Goal: Task Accomplishment & Management: Manage account settings

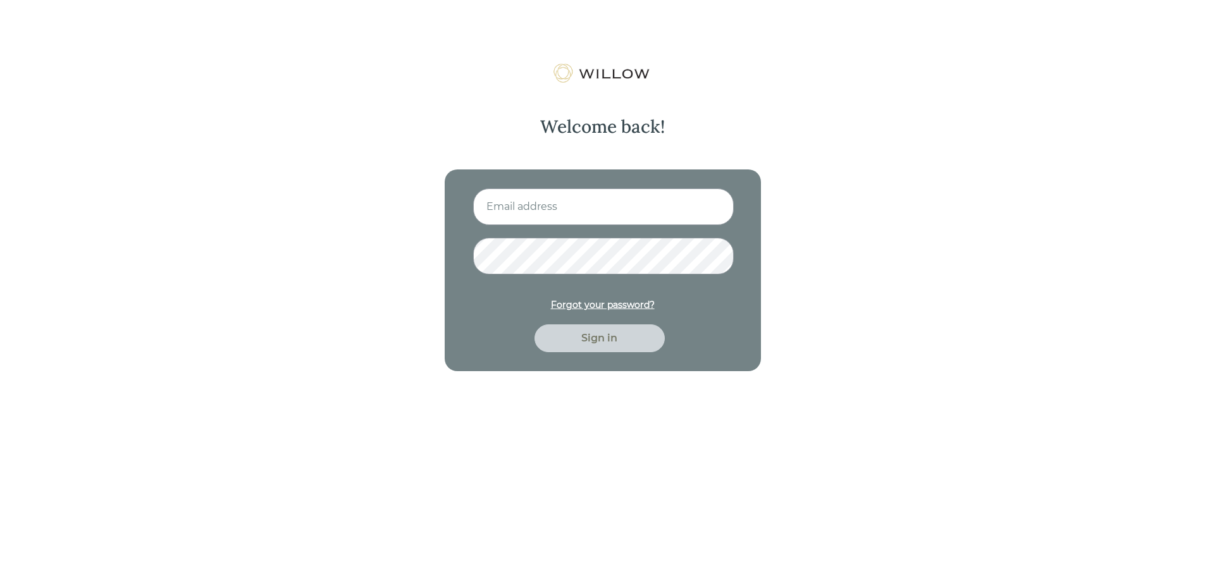
type input "[EMAIL_ADDRESS][PERSON_NAME][DOMAIN_NAME]"
click at [600, 346] on div "Sign in" at bounding box center [599, 338] width 130 height 28
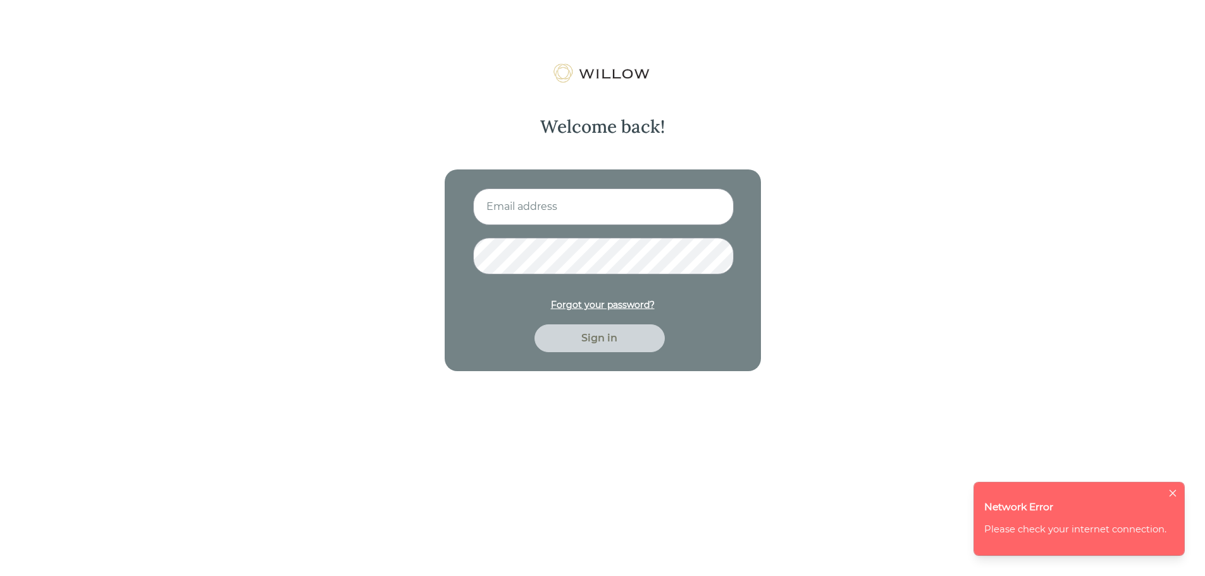
type input "[EMAIL_ADDRESS][PERSON_NAME][DOMAIN_NAME]"
click at [593, 335] on div "Sign in" at bounding box center [599, 338] width 101 height 15
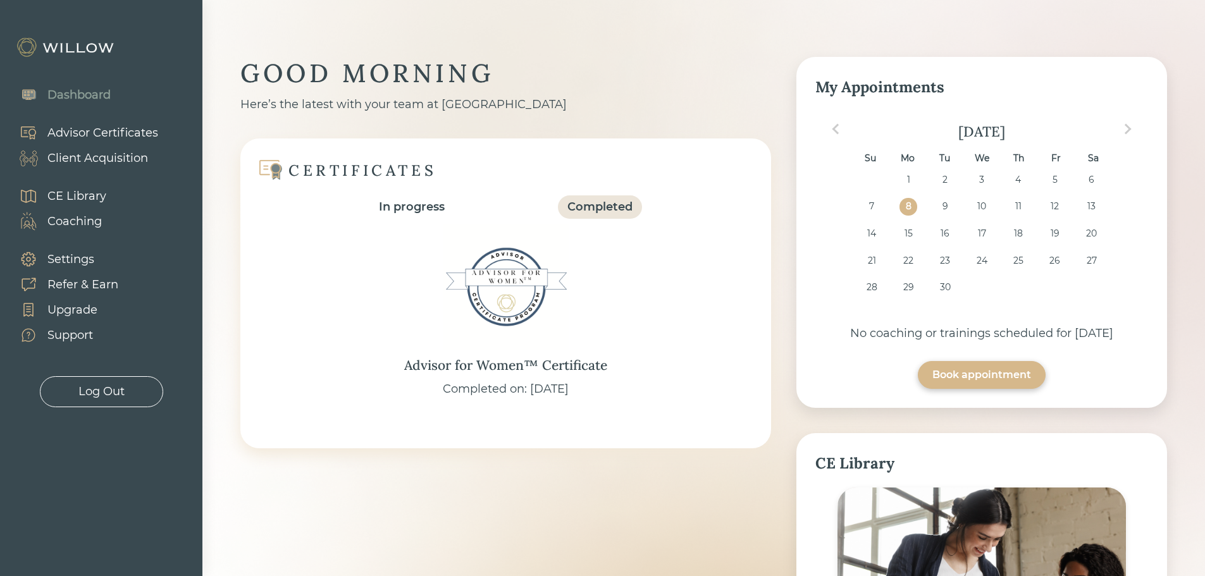
click at [94, 156] on div "Client Acquisition" at bounding box center [97, 158] width 101 height 17
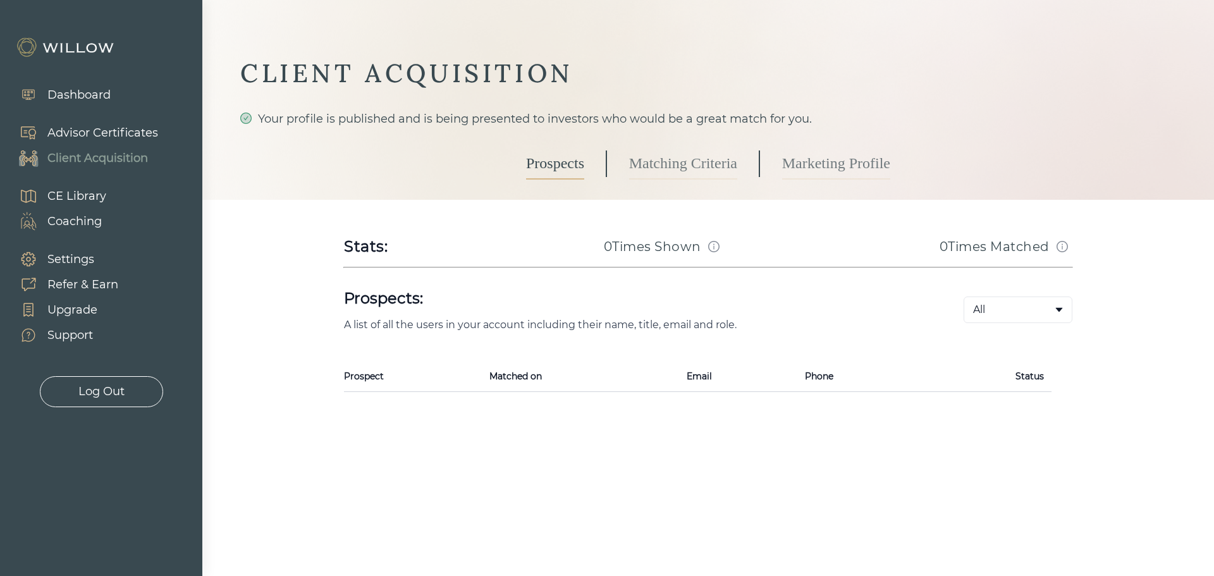
click at [700, 164] on link "Matching Criteria" at bounding box center [683, 164] width 108 height 32
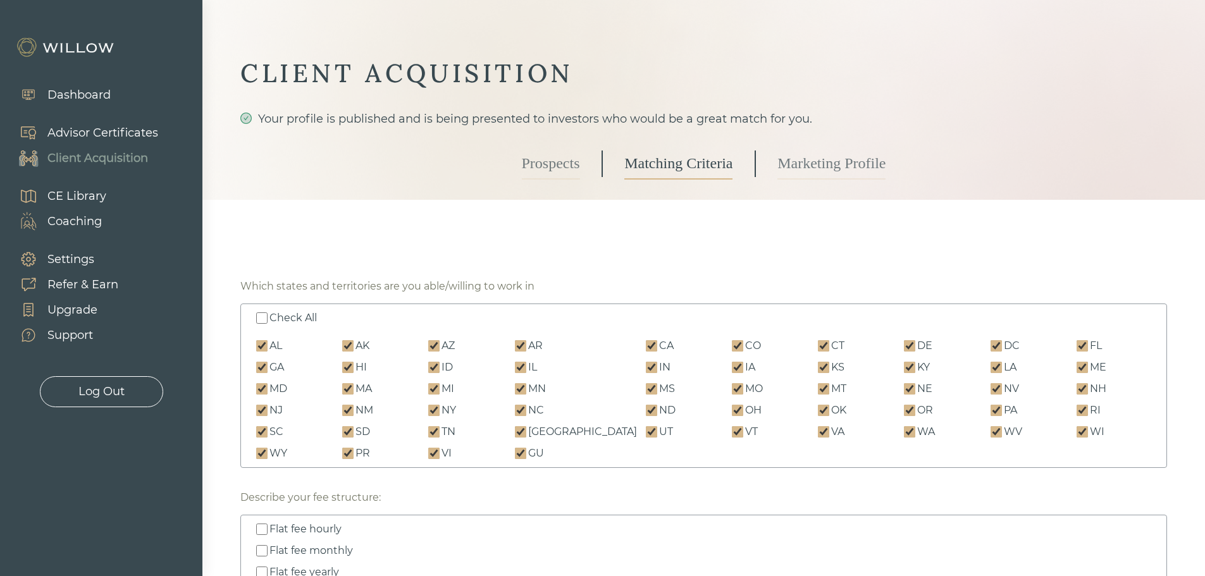
click at [829, 167] on link "Marketing Profile" at bounding box center [831, 164] width 108 height 32
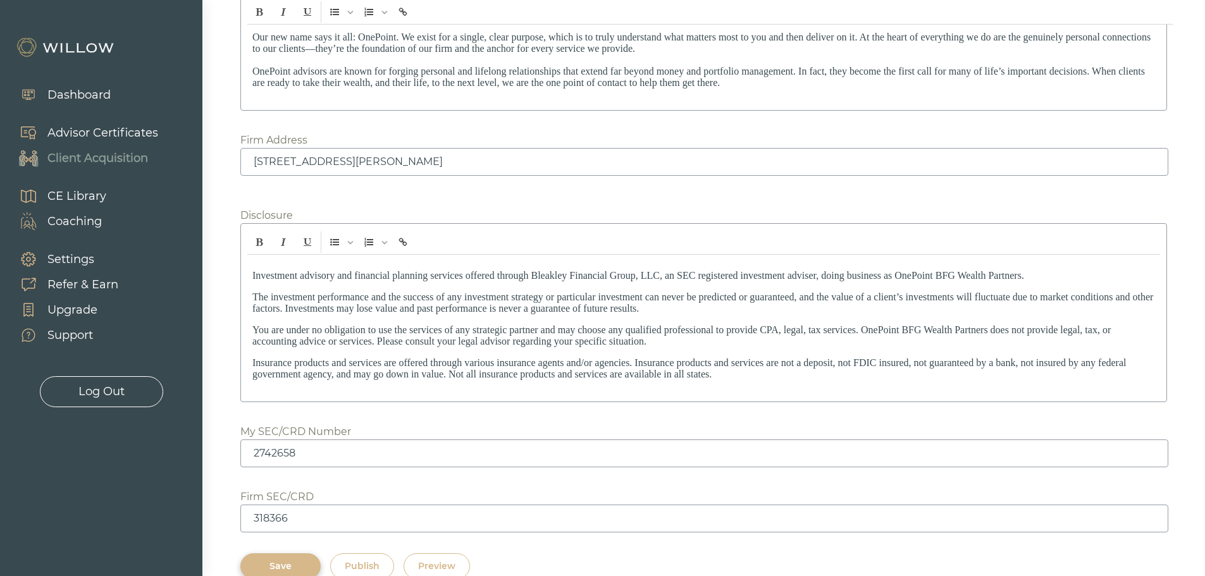
scroll to position [1774, 0]
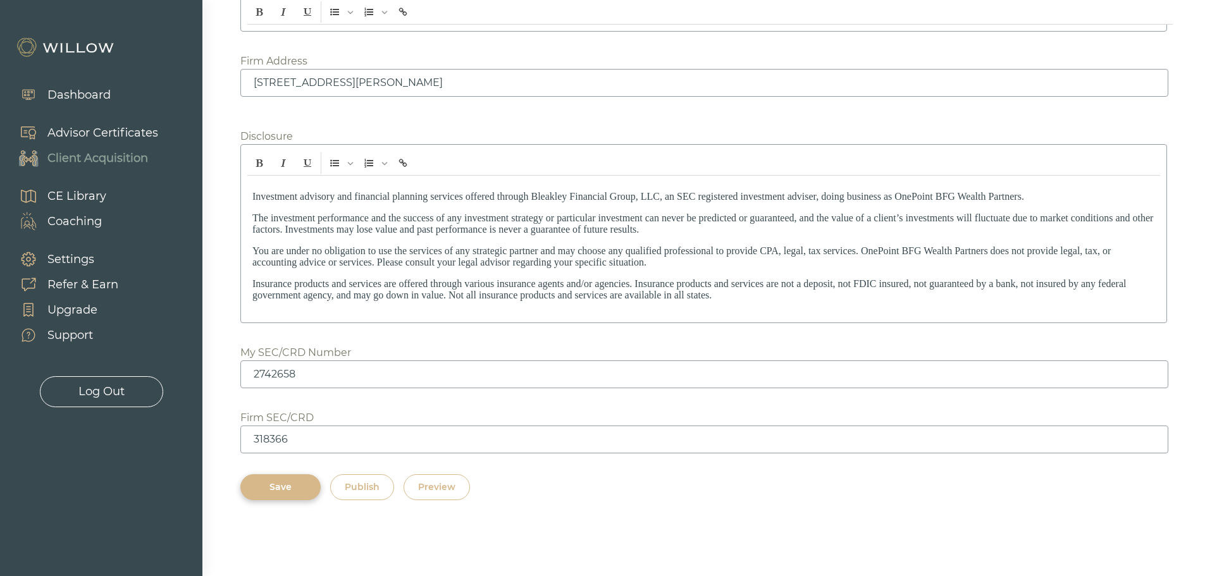
click at [436, 481] on div "Preview" at bounding box center [436, 487] width 37 height 13
click at [80, 133] on div "Advisor Certificates" at bounding box center [102, 133] width 111 height 17
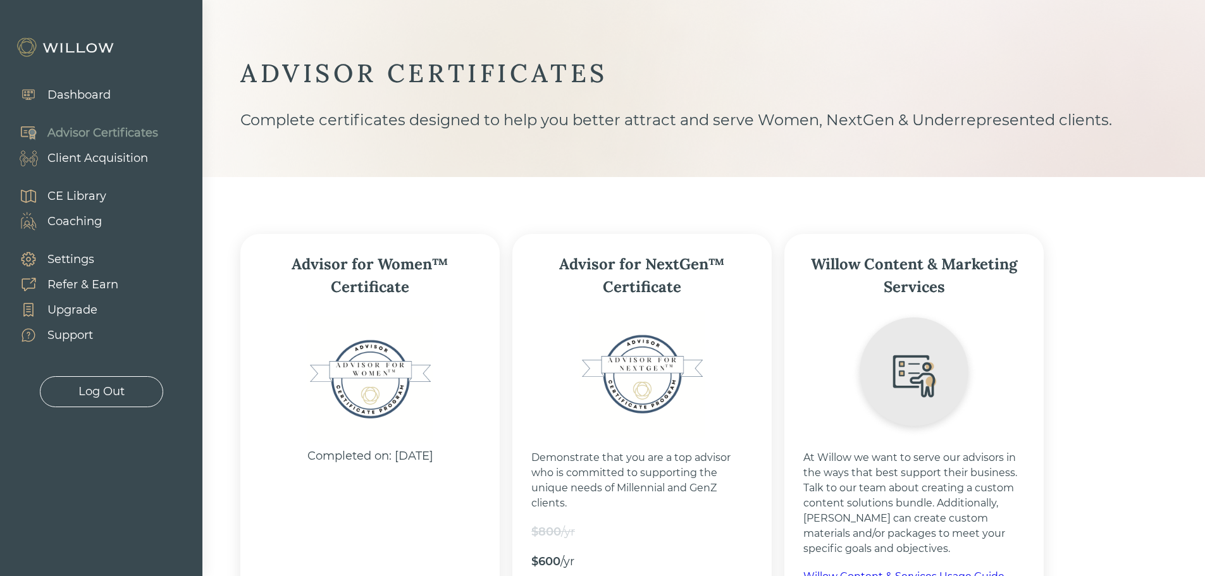
click at [94, 159] on div "Client Acquisition" at bounding box center [97, 158] width 101 height 17
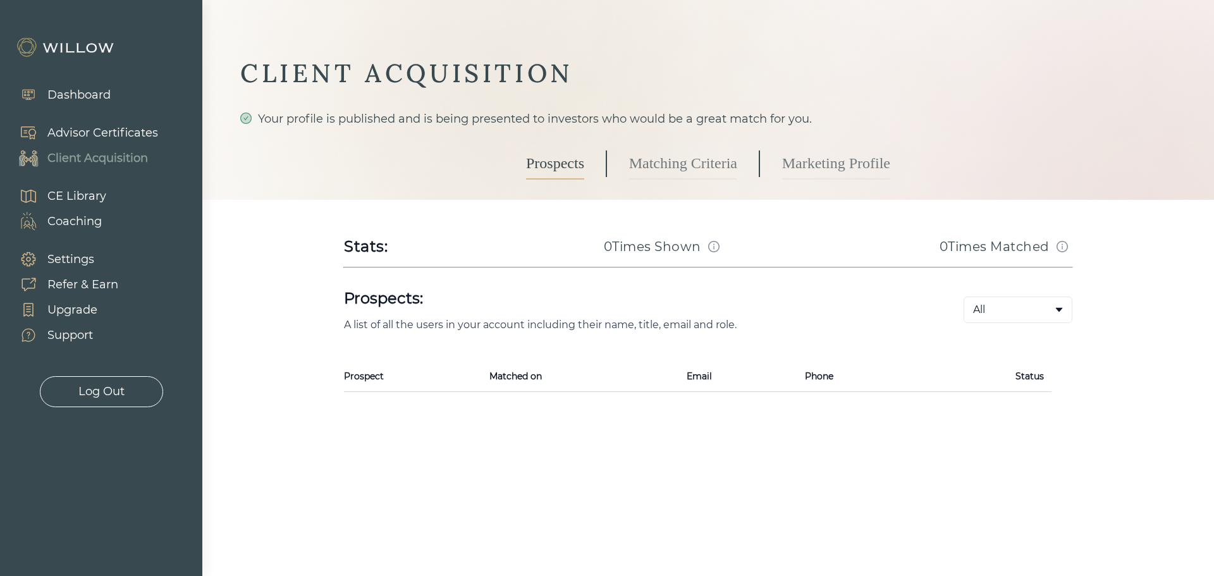
click at [1030, 314] on body "Dashboard Advisor Certificates Client Acquisition CE Library Coaching Settings …" at bounding box center [607, 288] width 1214 height 576
click at [98, 398] on div "Log Out" at bounding box center [101, 391] width 46 height 17
